Goal: Task Accomplishment & Management: Use online tool/utility

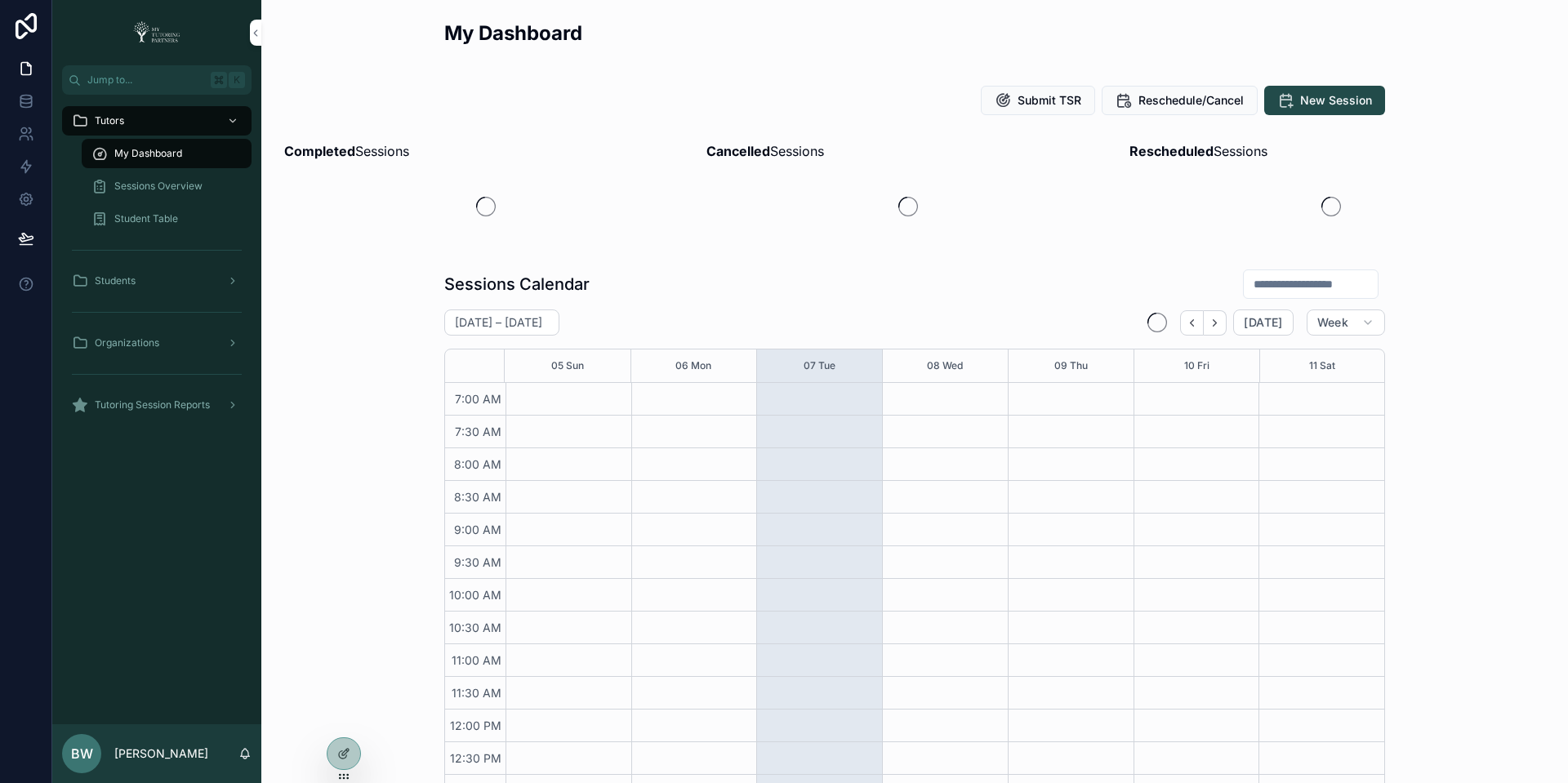
scroll to position [377, 0]
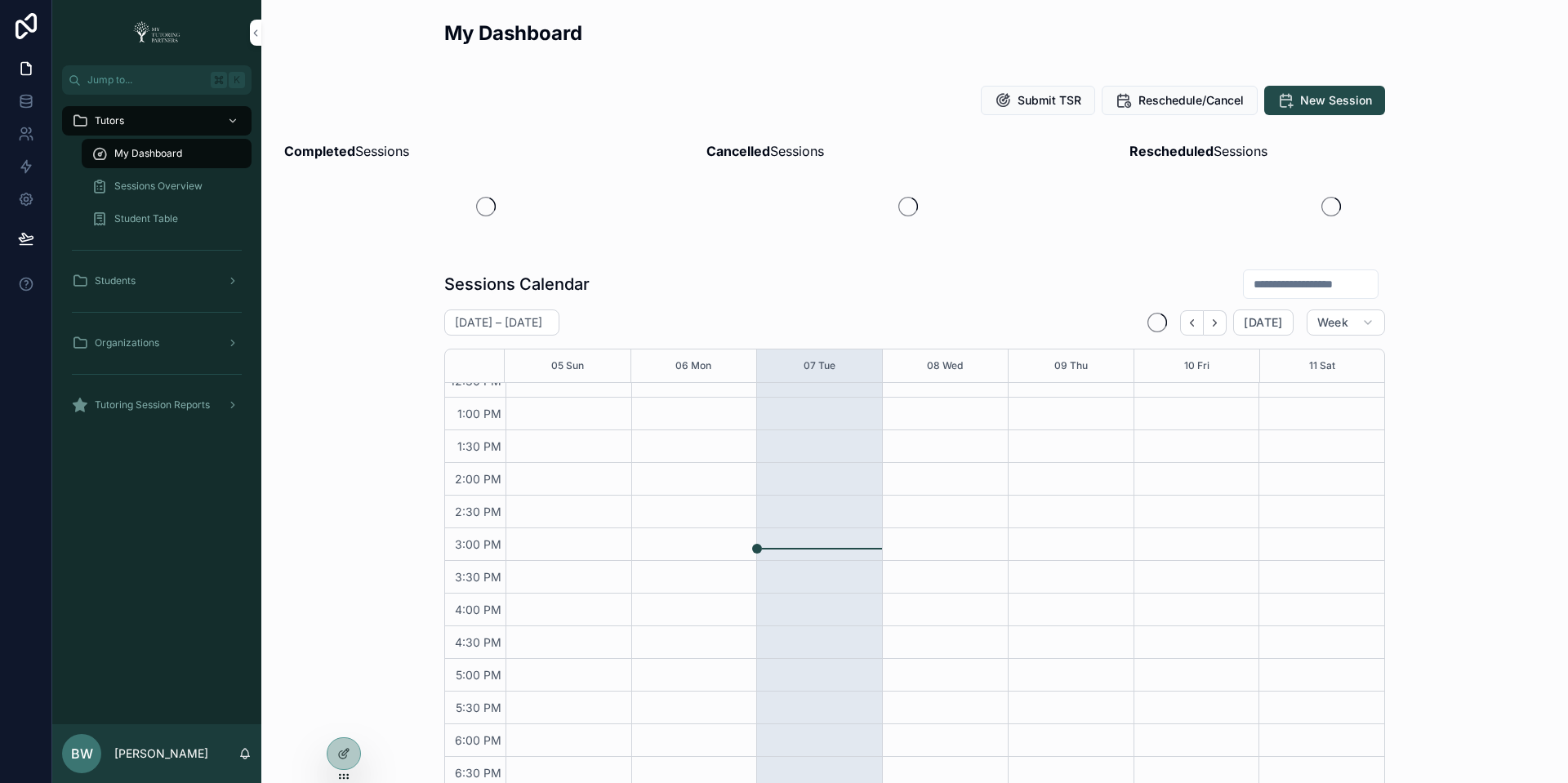
click at [0, 0] on icon at bounding box center [0, 0] width 0 height 0
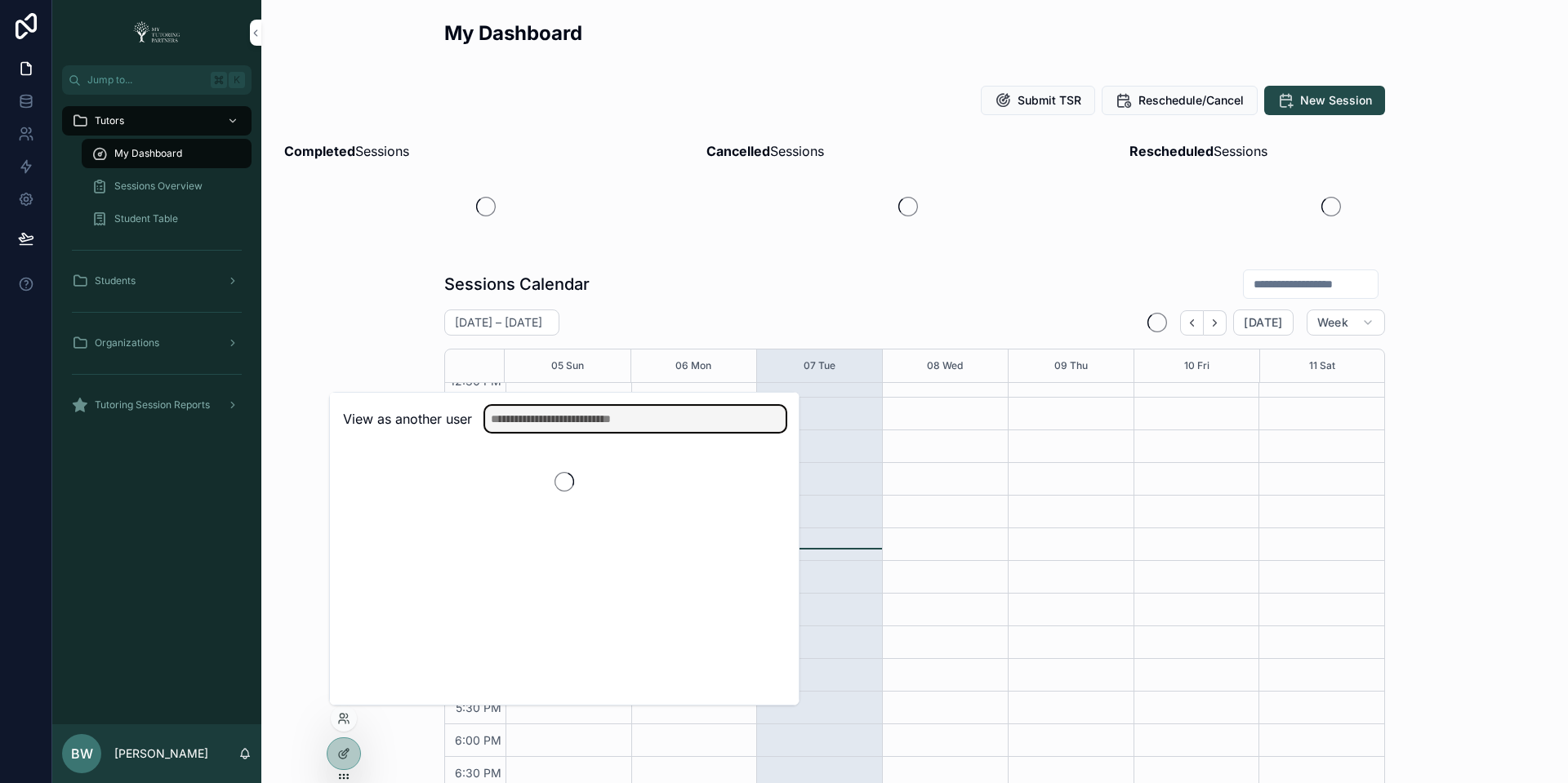
click at [571, 425] on input "text" at bounding box center [635, 418] width 301 height 26
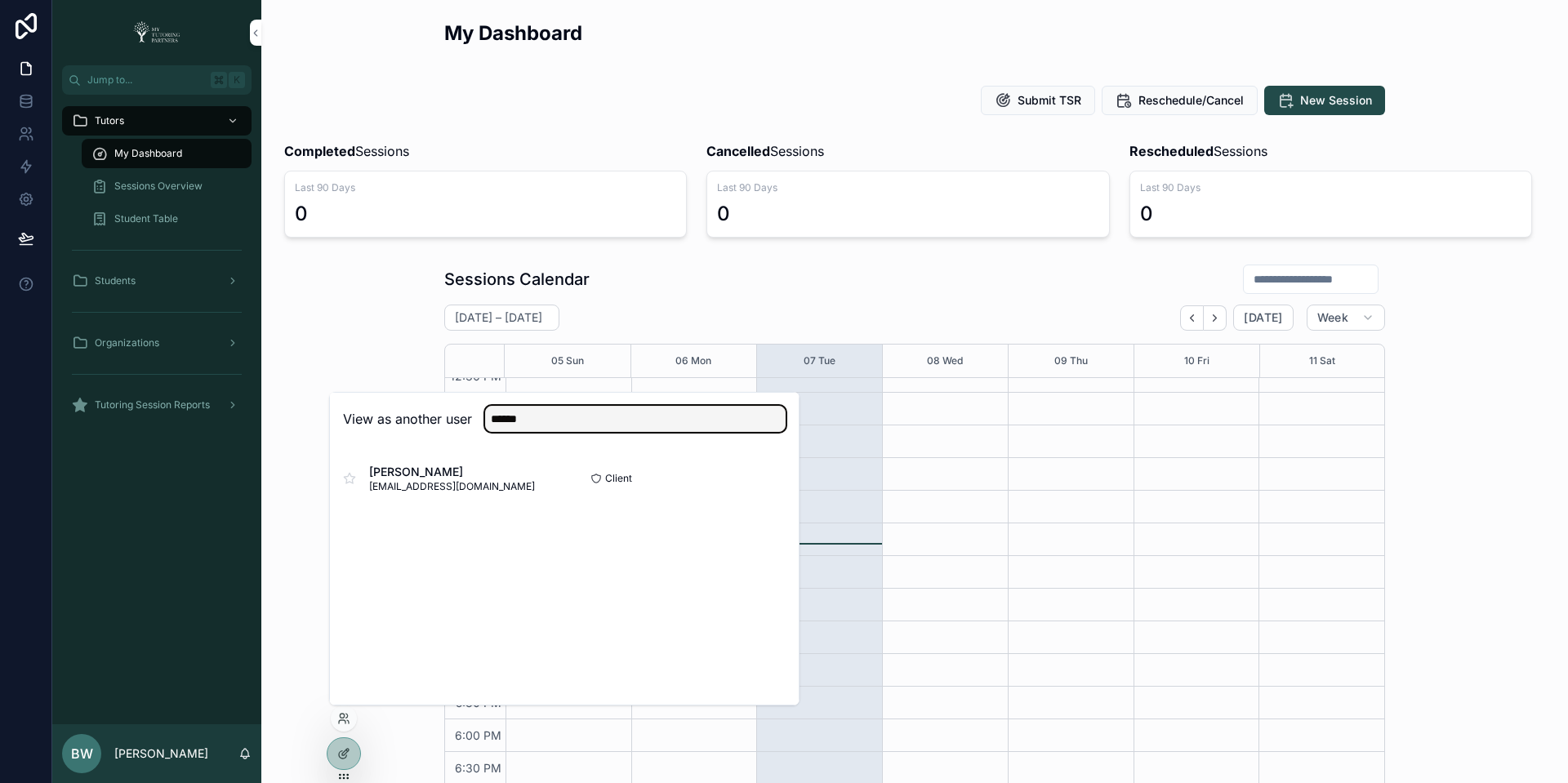
type input "******"
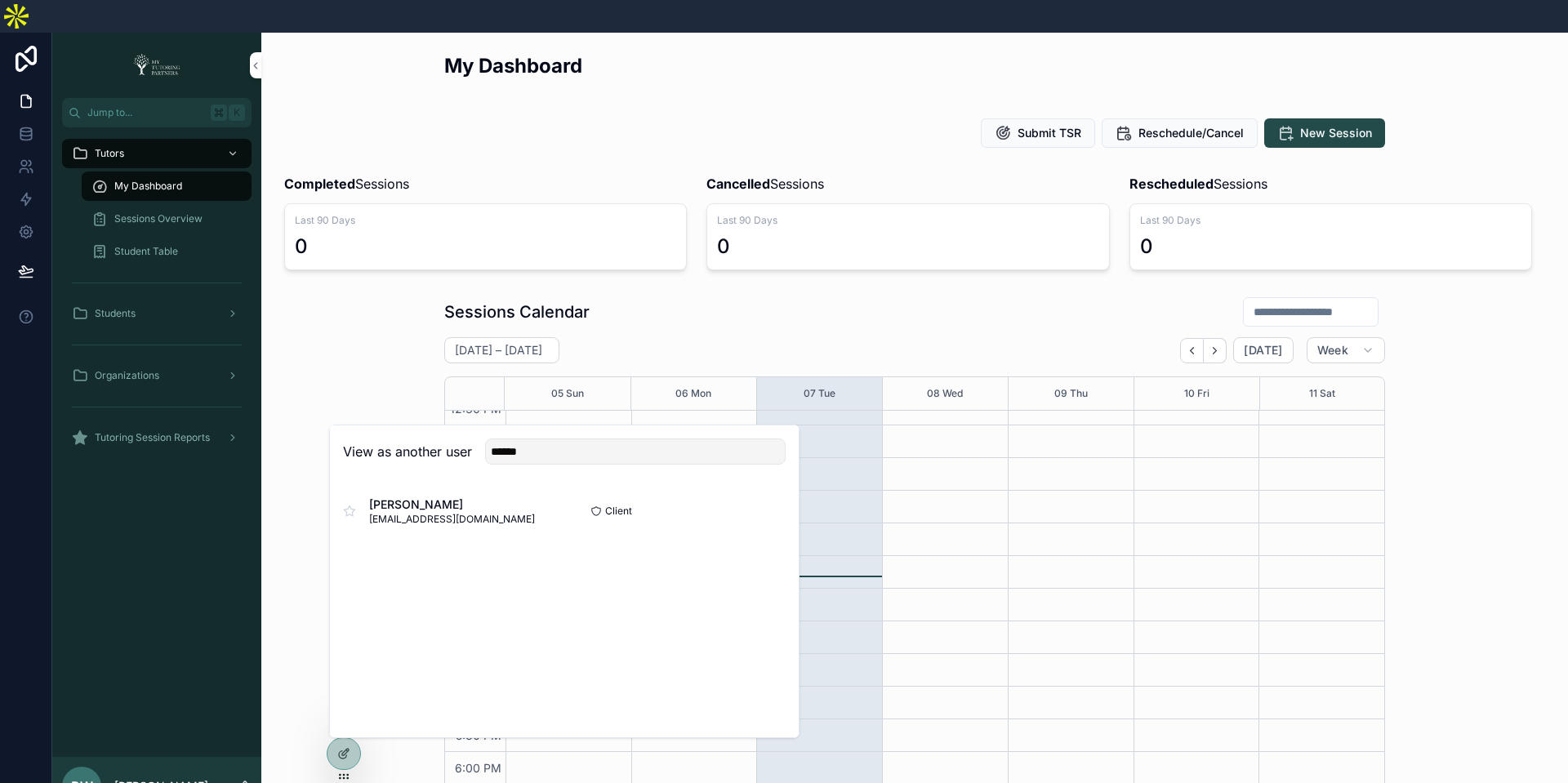
click at [0, 0] on button "Select" at bounding box center [0, 0] width 0 height 0
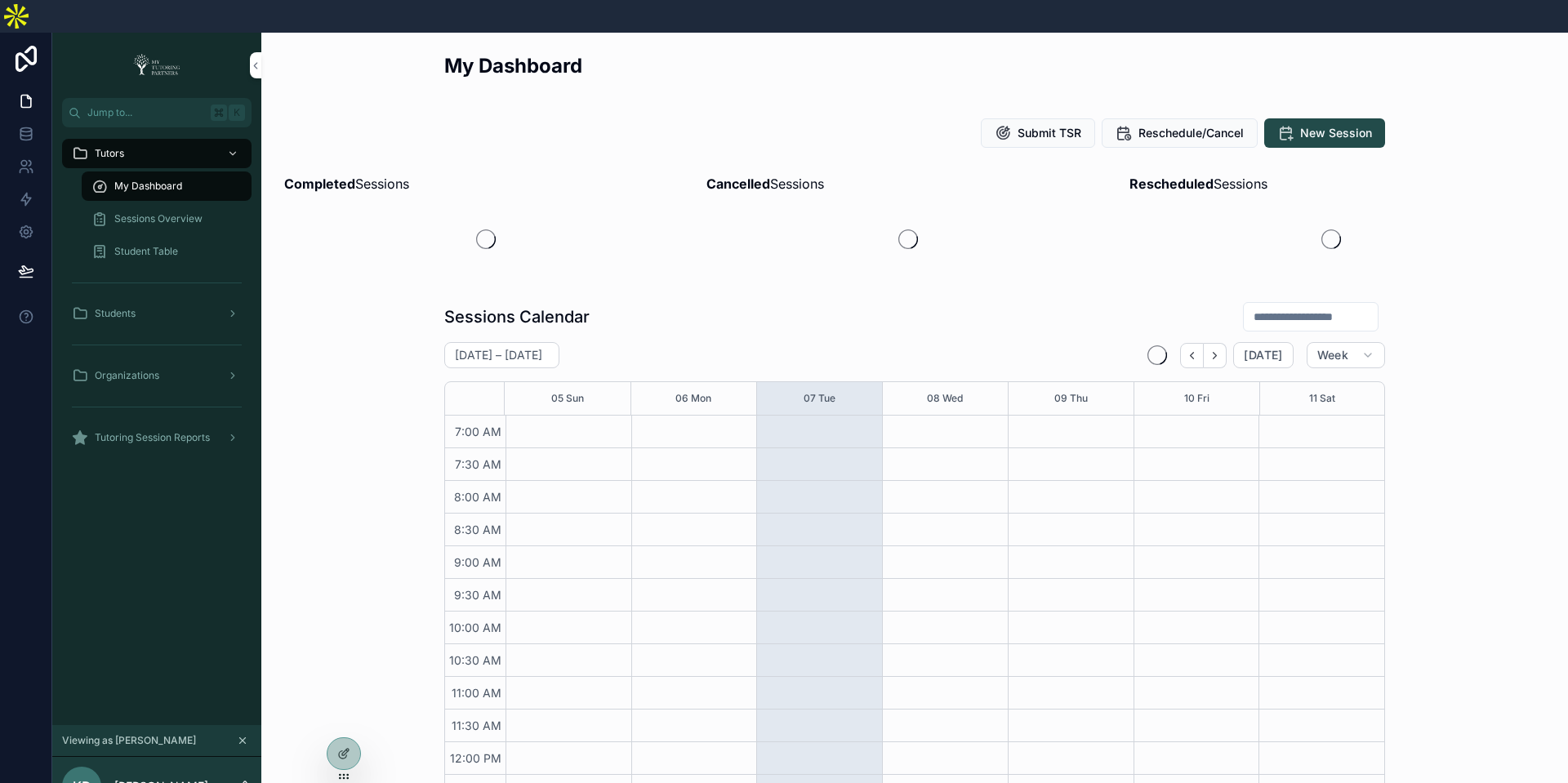
scroll to position [377, 0]
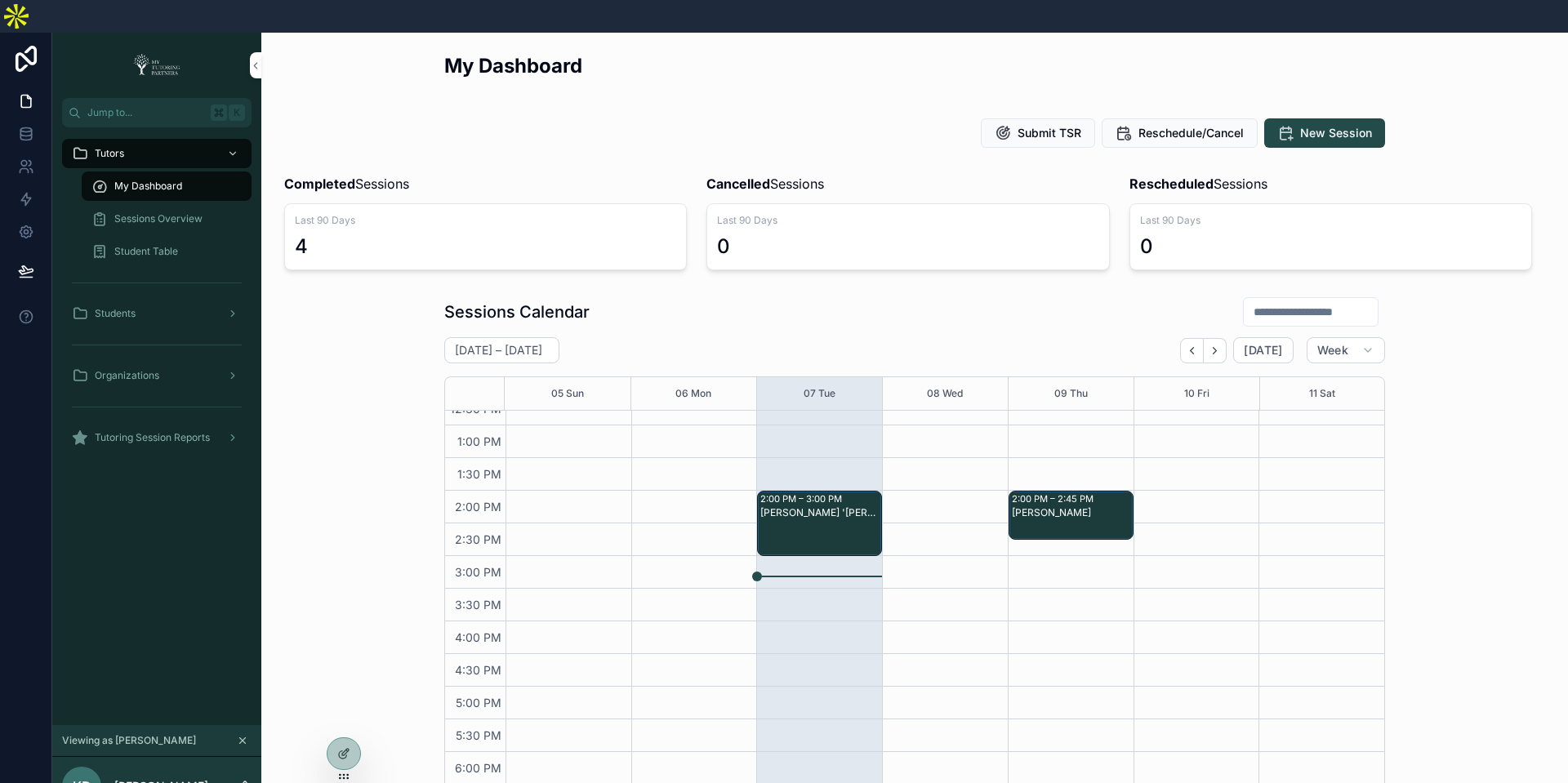
click at [157, 213] on span "Sessions Overview" at bounding box center [158, 219] width 88 height 13
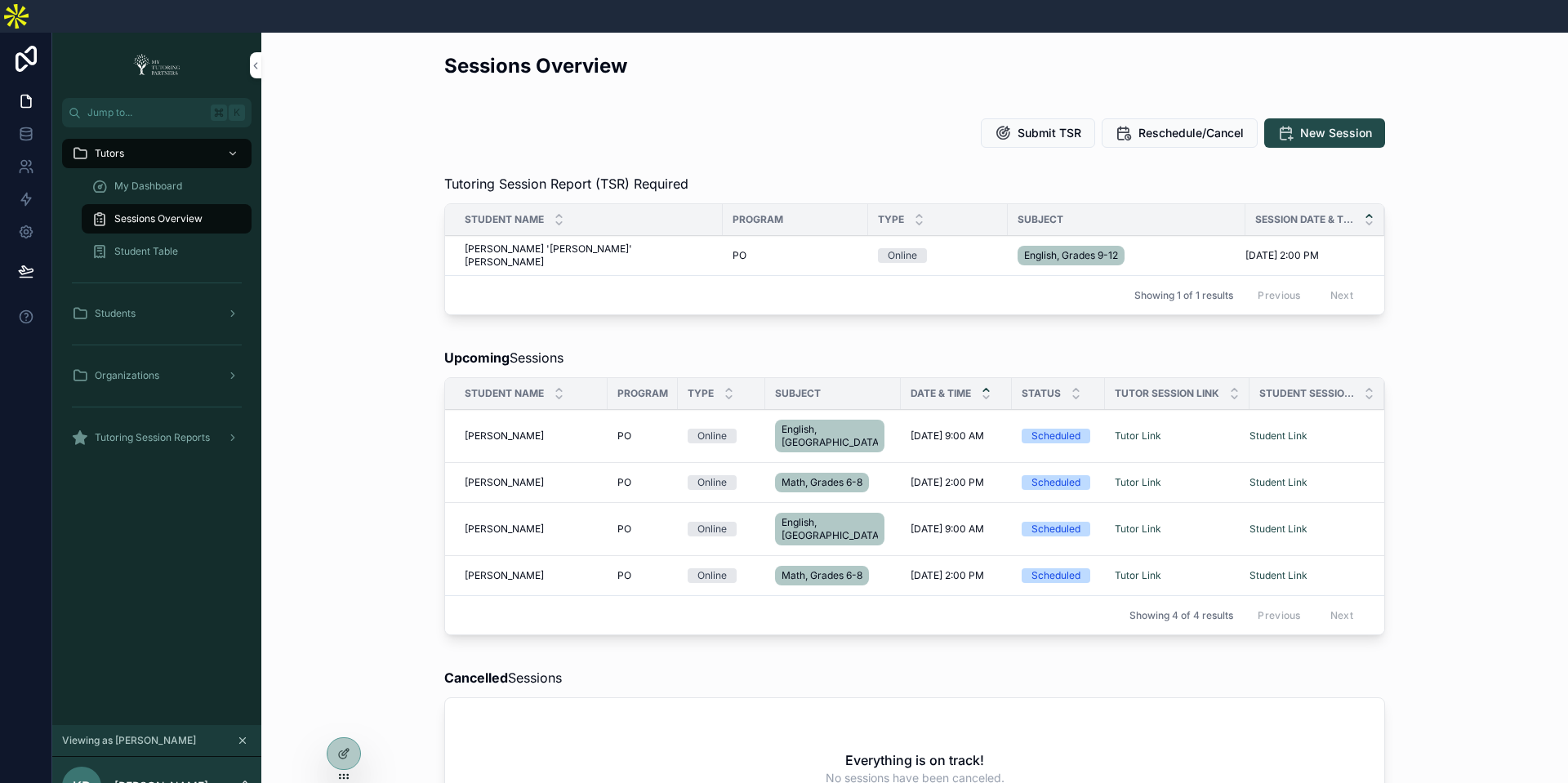
click at [146, 180] on span "My Dashboard" at bounding box center [148, 187] width 68 height 13
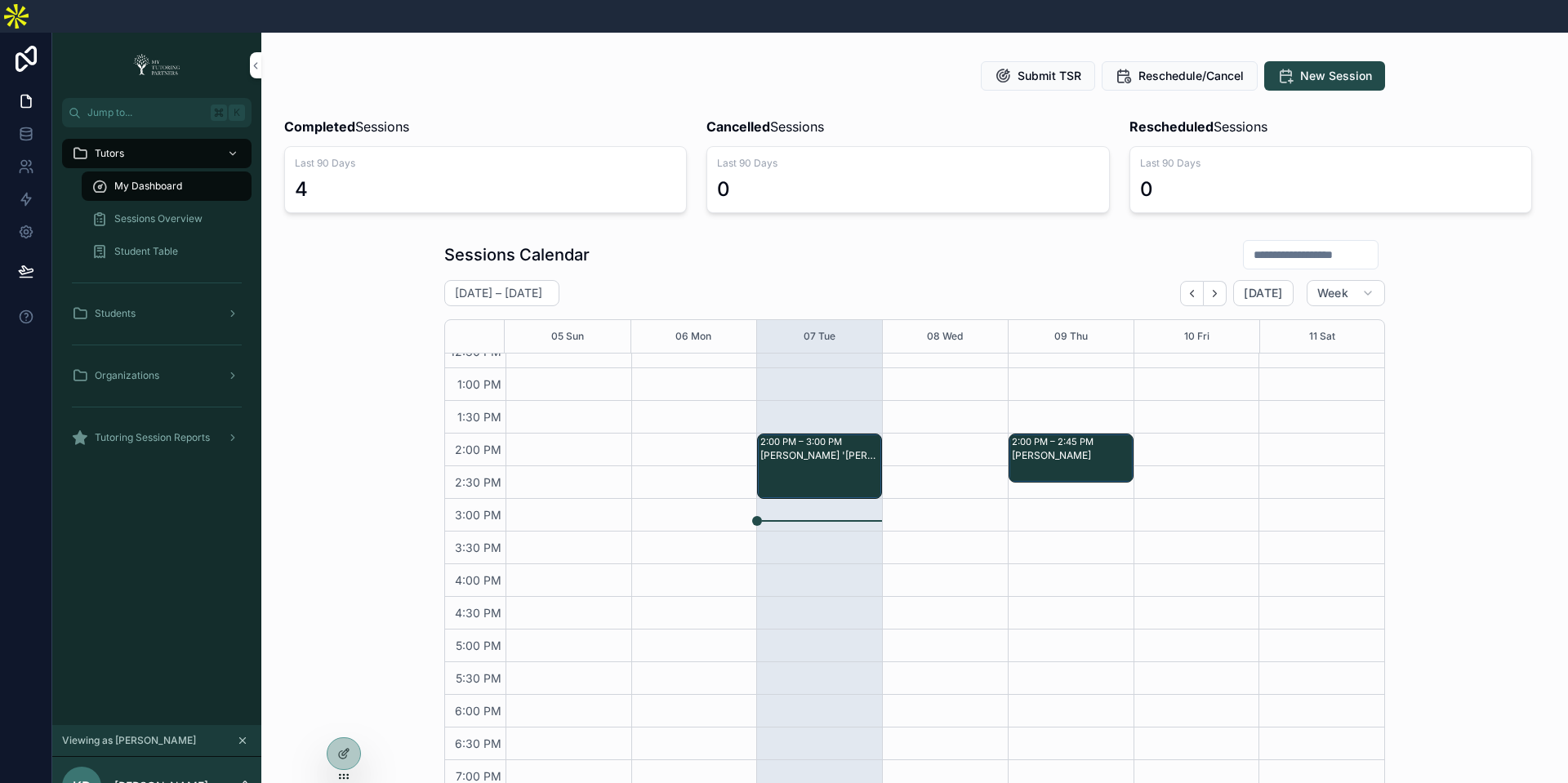
scroll to position [36, 0]
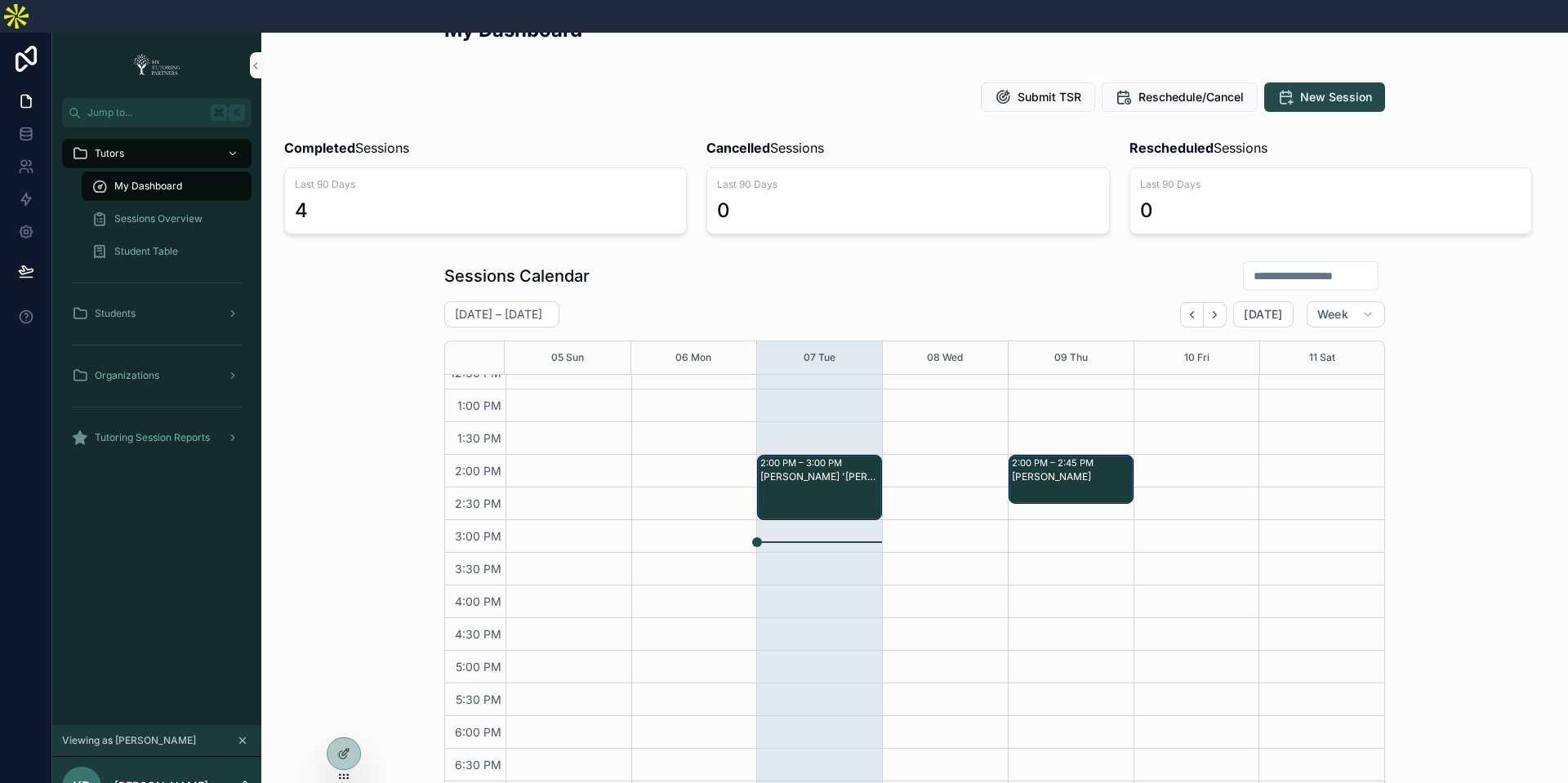
click at [159, 206] on div "Sessions Overview" at bounding box center [166, 218] width 150 height 26
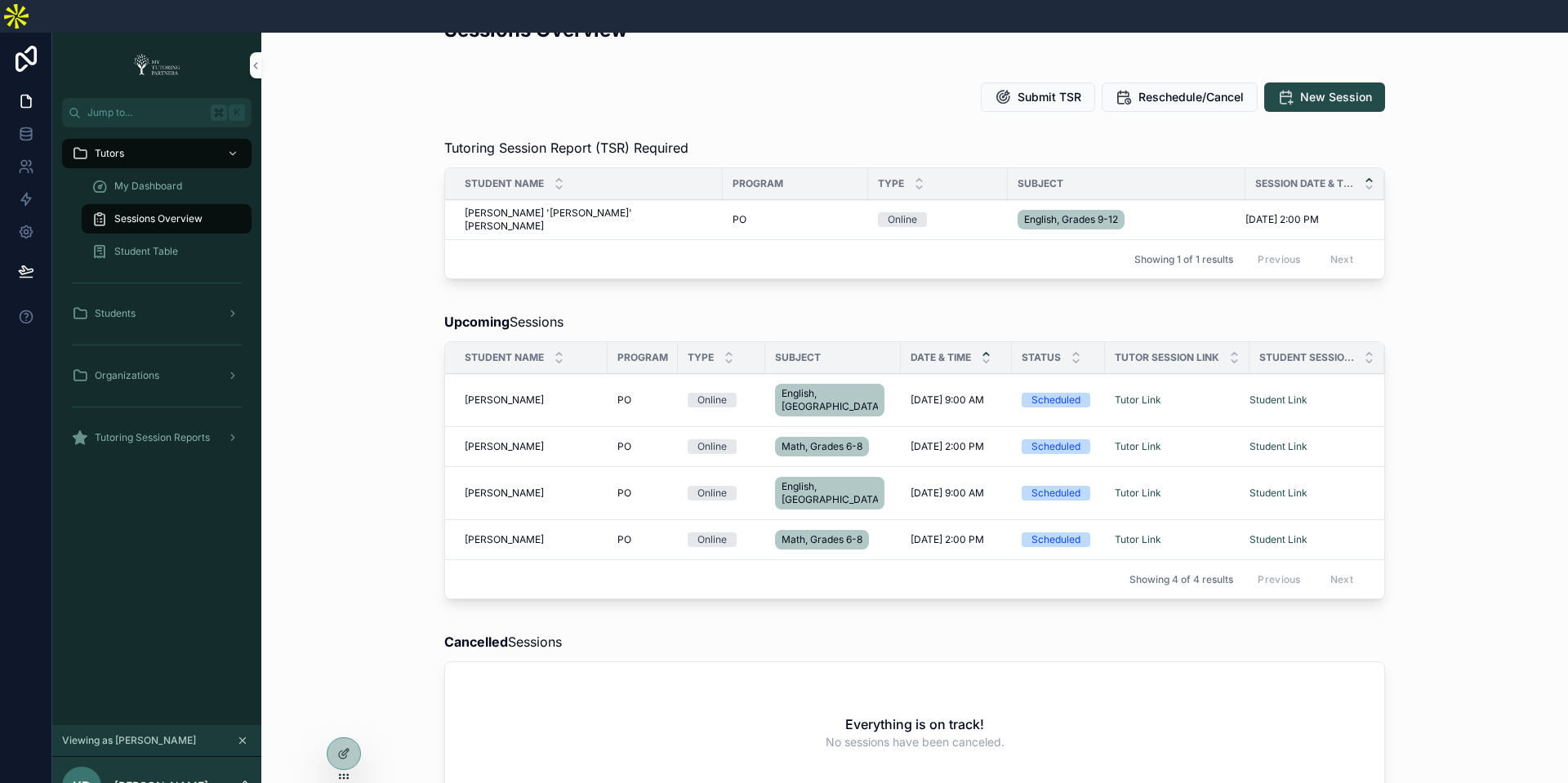
click at [0, 0] on icon "scrollable content" at bounding box center [0, 0] width 0 height 0
click at [908, 82] on div "Submit TSR Reschedule/Cancel New Session" at bounding box center [915, 97] width 941 height 29
